Goal: Find specific page/section: Find specific page/section

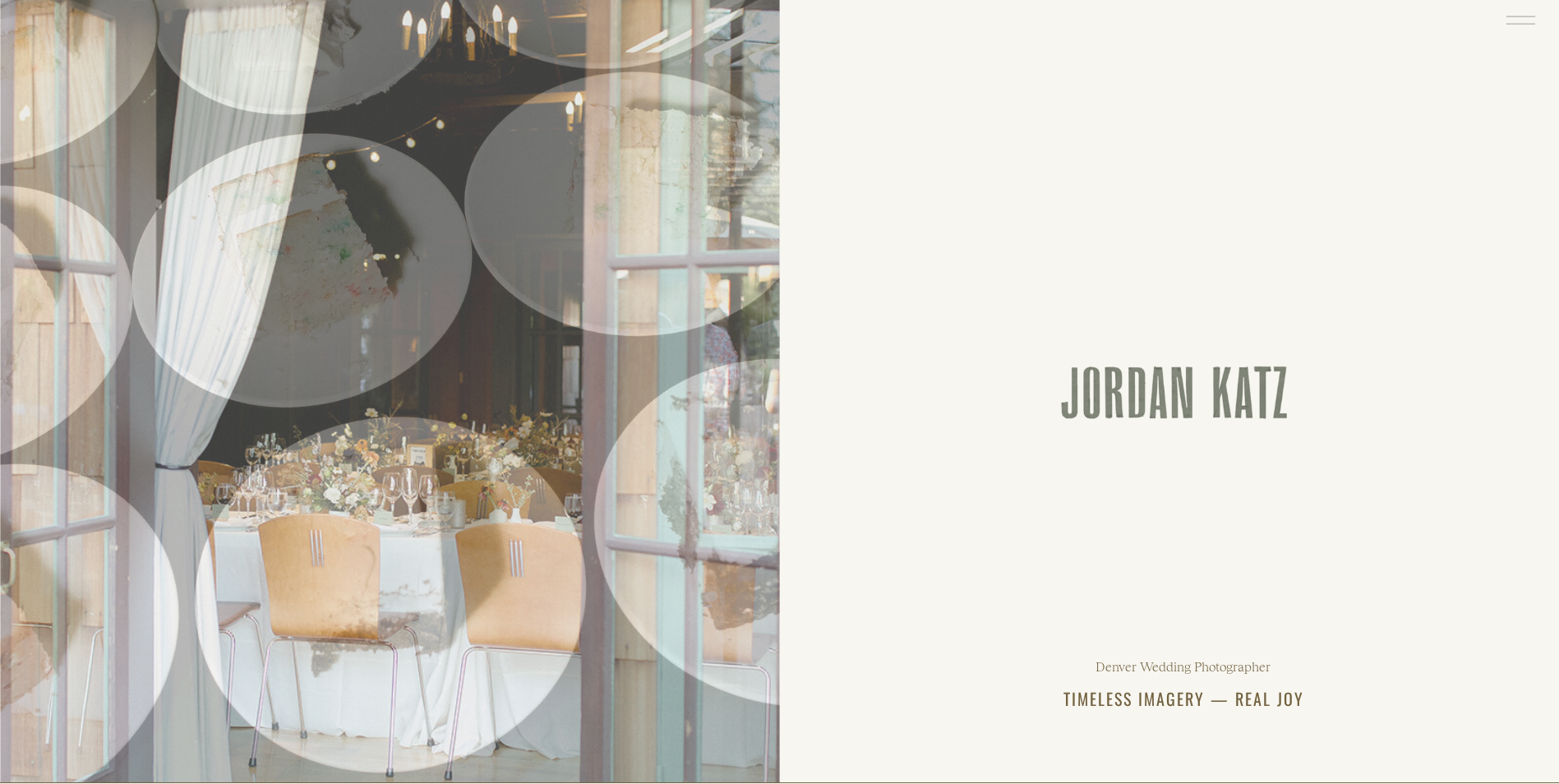
click at [1519, 16] on icon at bounding box center [1521, 20] width 38 height 40
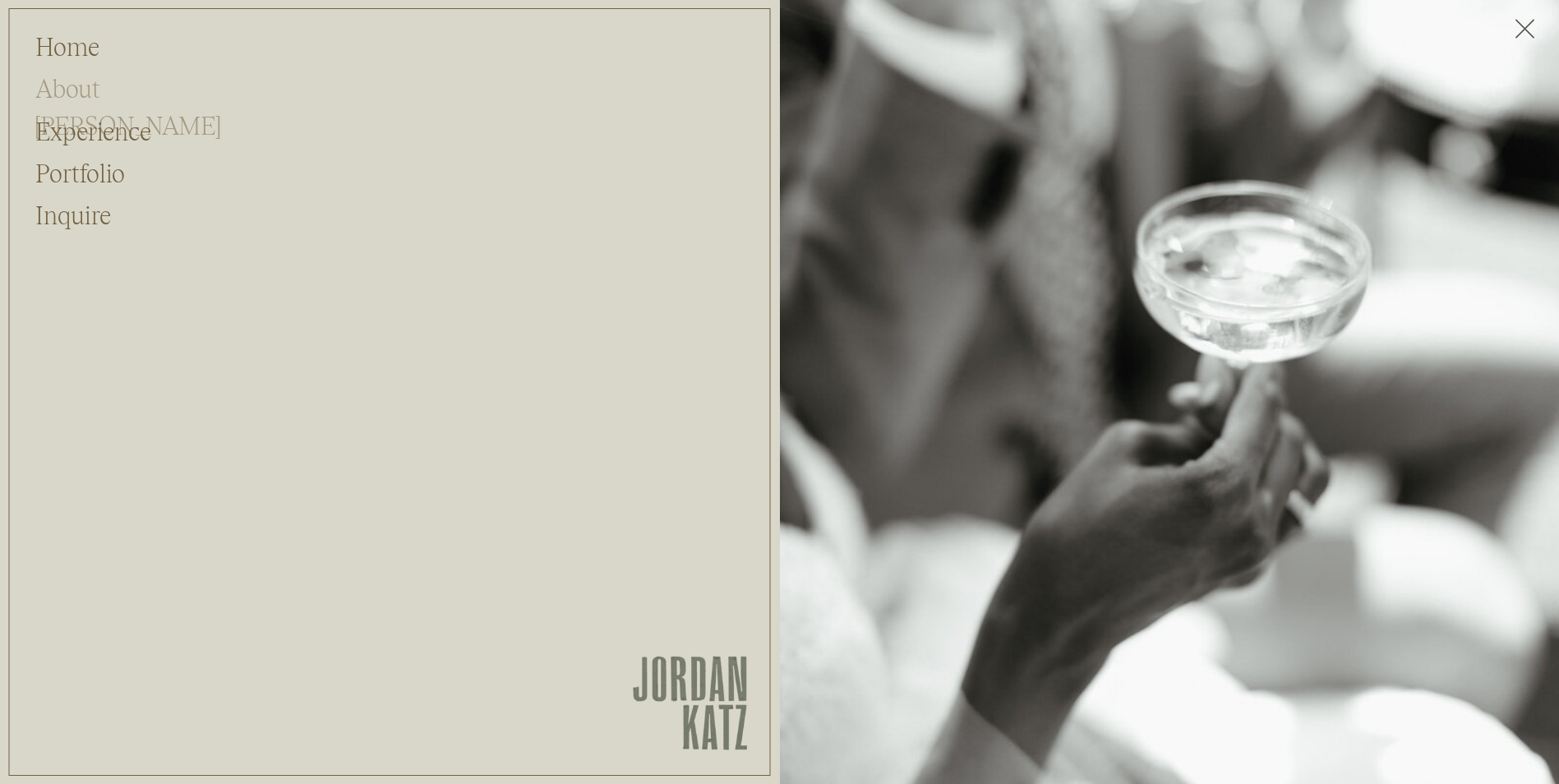
click at [71, 89] on h2 "About [PERSON_NAME]" at bounding box center [116, 86] width 160 height 31
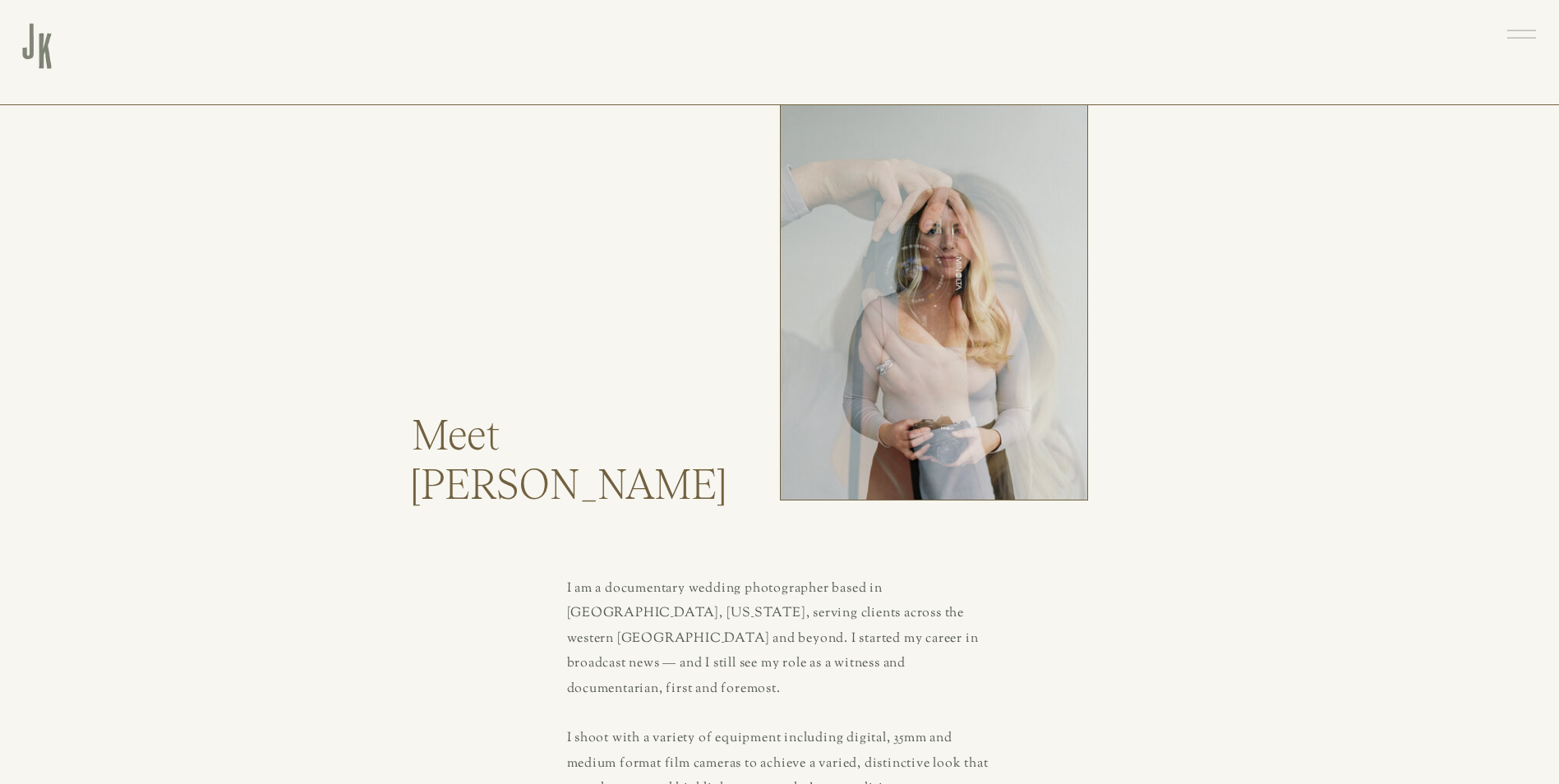
click at [1520, 30] on rect at bounding box center [1521, 30] width 29 height 1
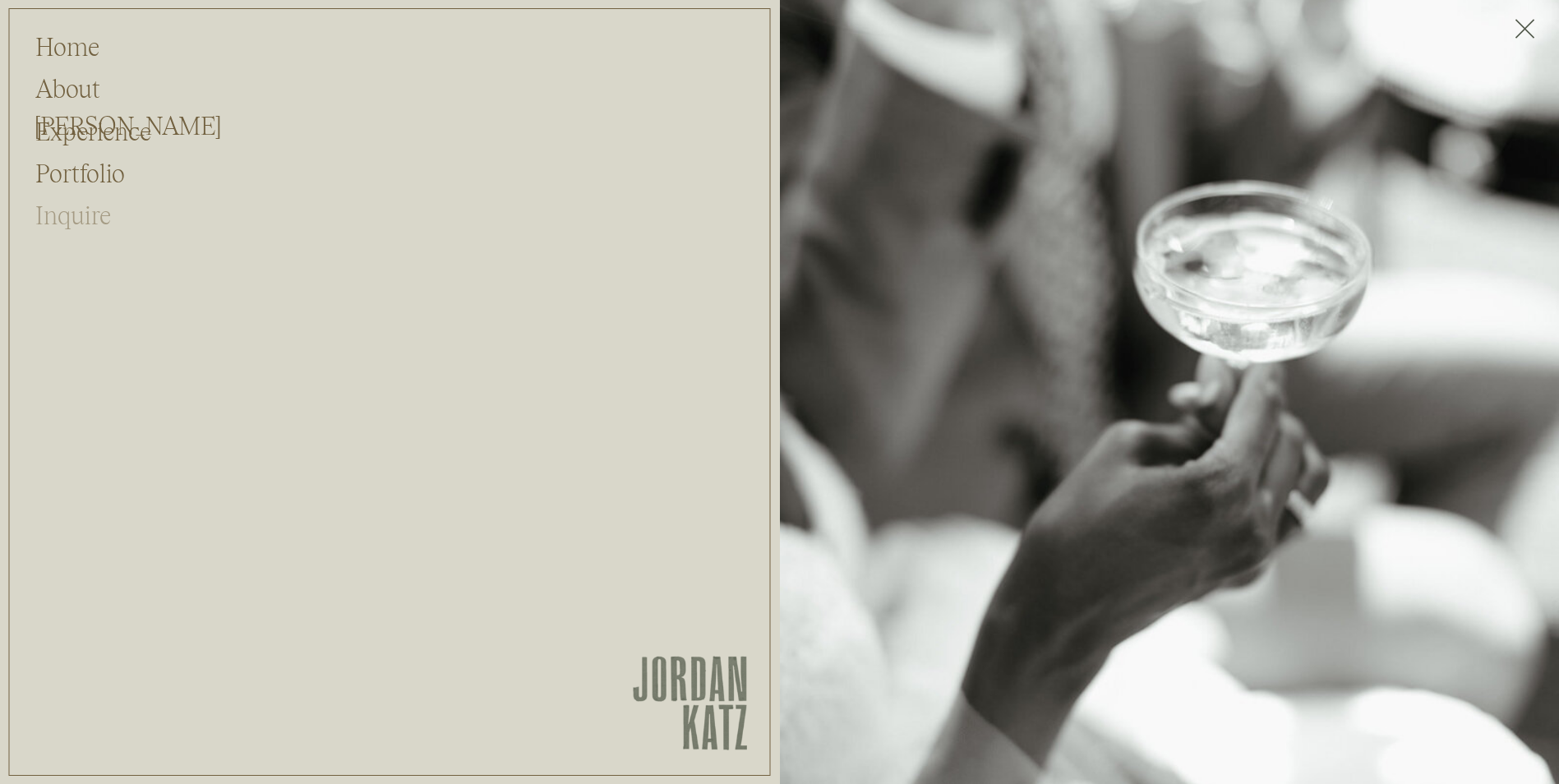
click at [77, 216] on h2 "Inquire" at bounding box center [80, 213] width 89 height 31
